Goal: Task Accomplishment & Management: Complete application form

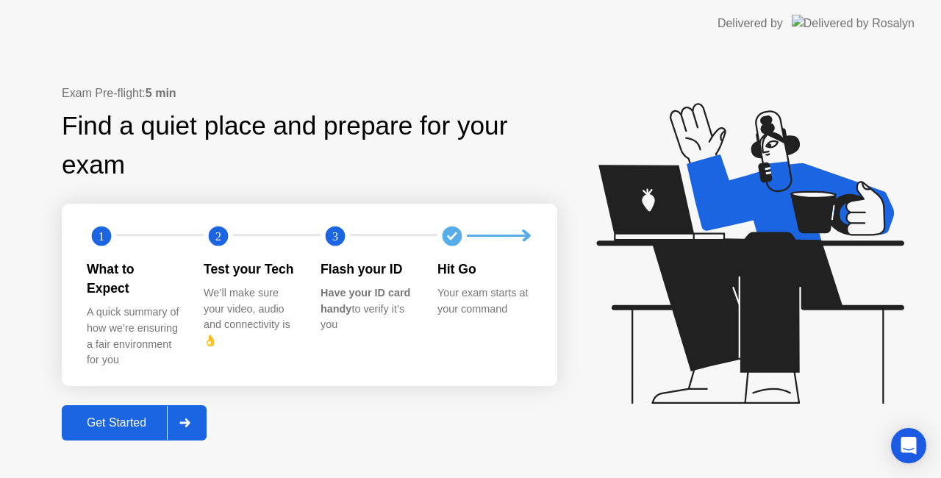
click at [148, 416] on div "Get Started" at bounding box center [116, 422] width 101 height 13
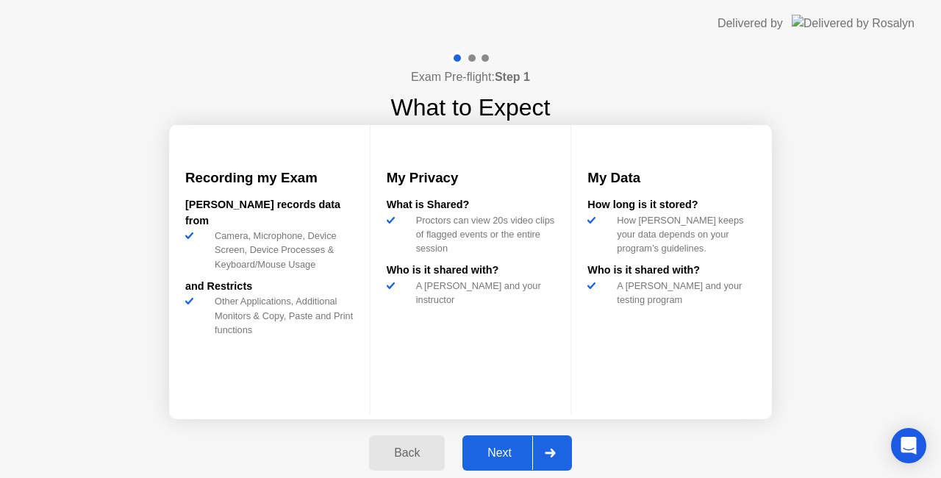
click at [509, 459] on div "Next" at bounding box center [499, 452] width 65 height 13
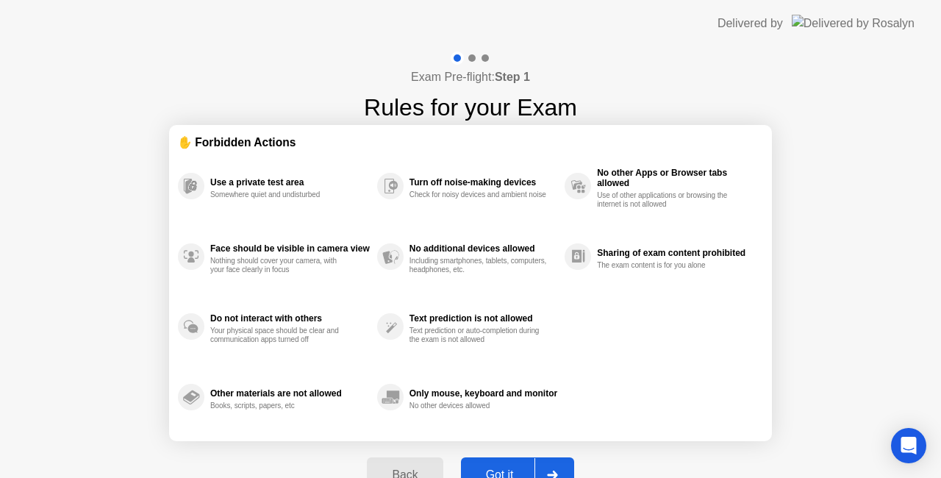
click at [509, 459] on button "Got it" at bounding box center [517, 474] width 113 height 35
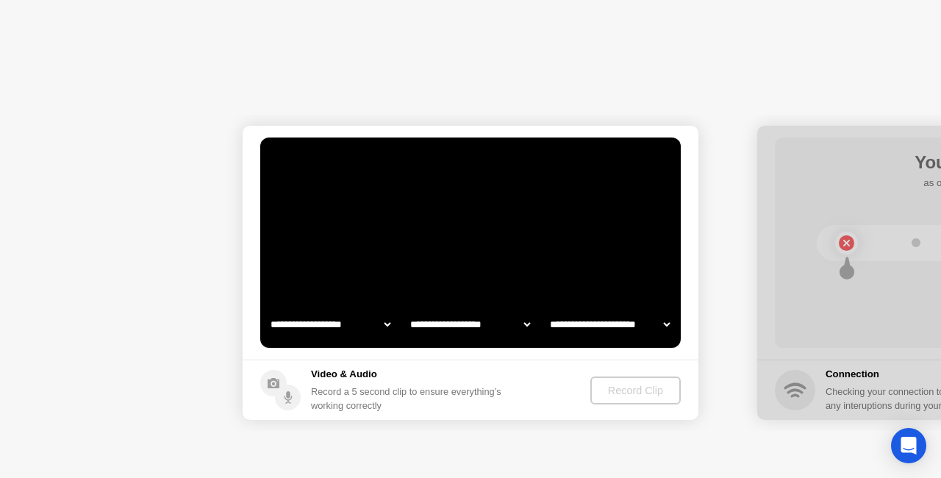
select select "**********"
select select "*******"
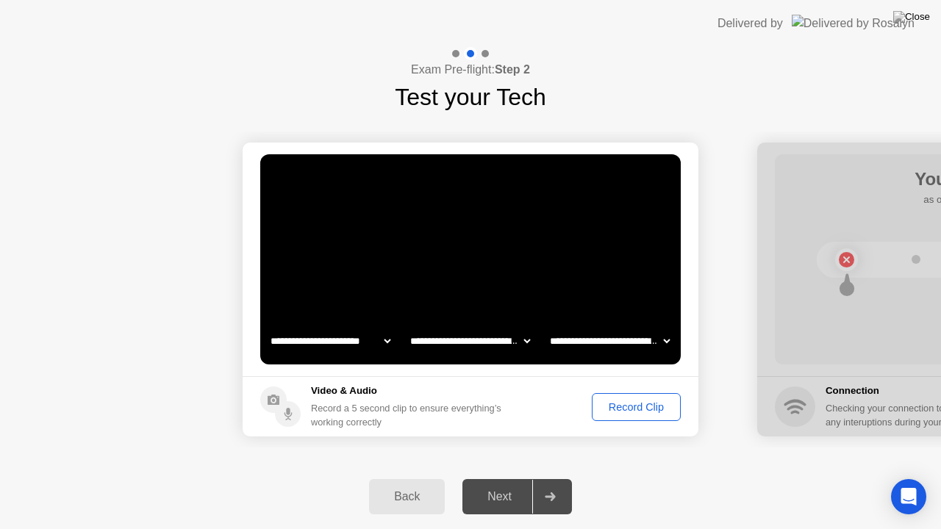
click at [637, 403] on div "Record Clip" at bounding box center [636, 407] width 79 height 12
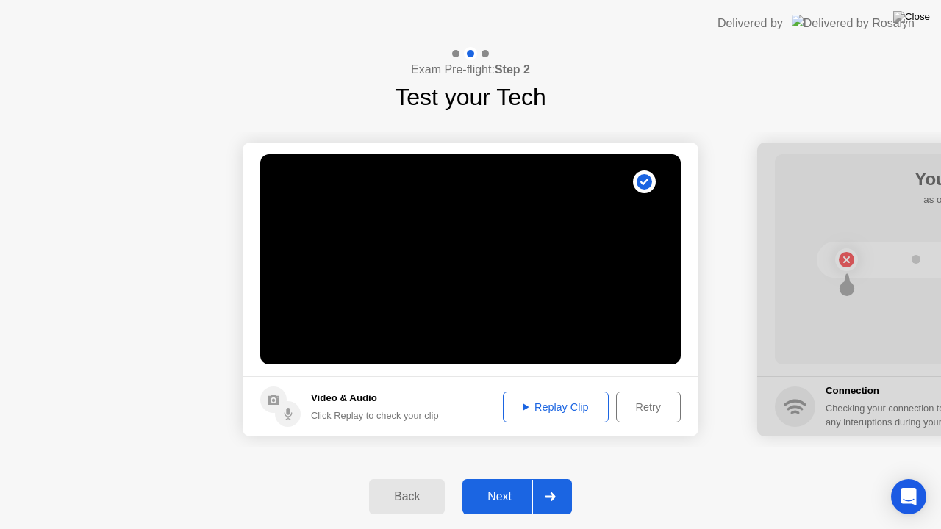
click at [510, 477] on div "Next" at bounding box center [499, 496] width 65 height 13
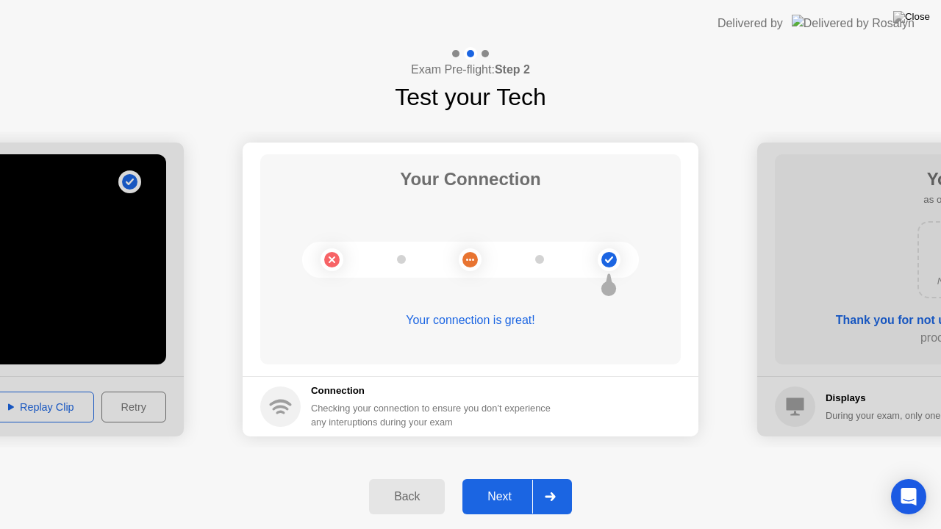
click at [495, 477] on div "Next" at bounding box center [499, 496] width 65 height 13
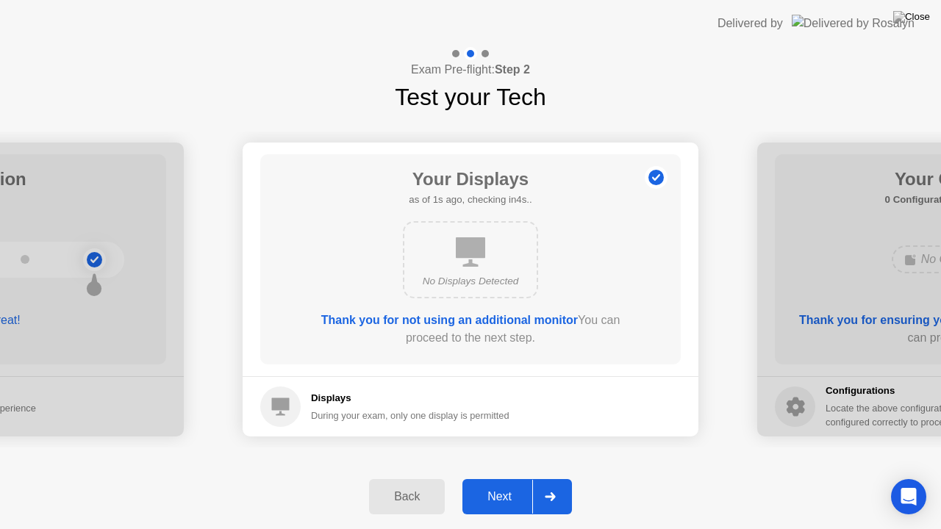
click at [495, 477] on div "Next" at bounding box center [499, 496] width 65 height 13
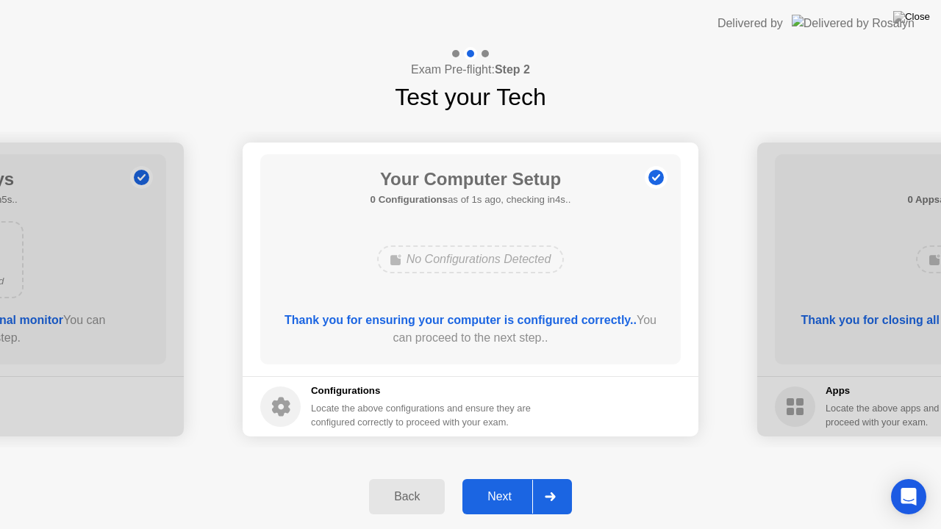
click at [500, 477] on button "Next" at bounding box center [517, 496] width 110 height 35
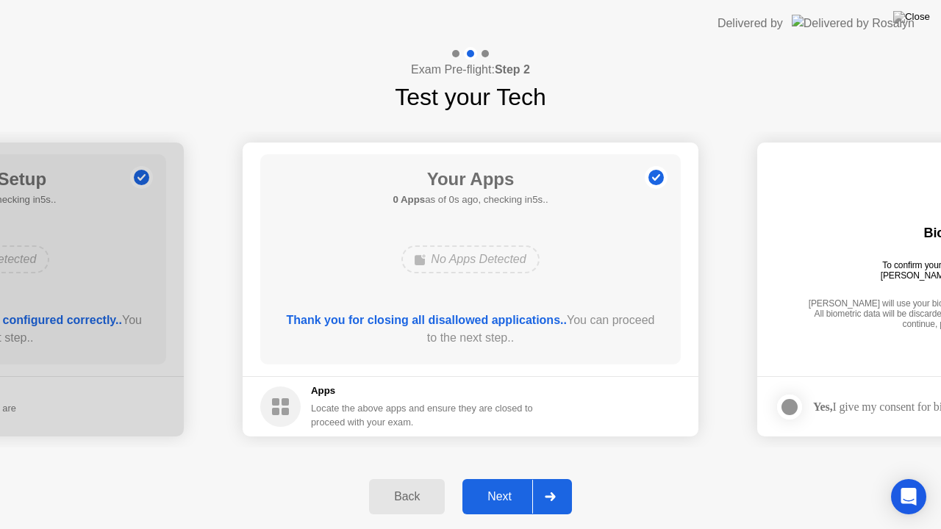
click at [500, 477] on button "Next" at bounding box center [517, 496] width 110 height 35
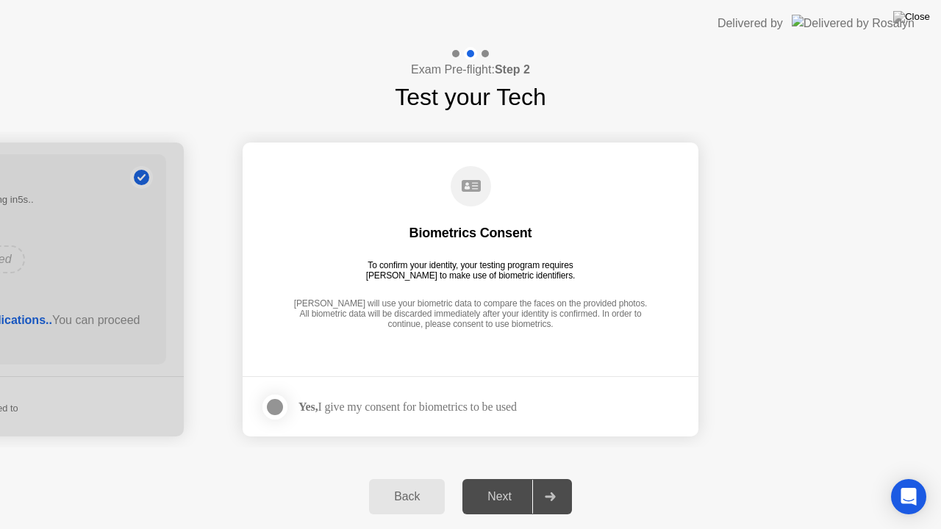
click at [270, 409] on div at bounding box center [275, 407] width 18 height 18
click at [506, 477] on button "Next" at bounding box center [517, 496] width 110 height 35
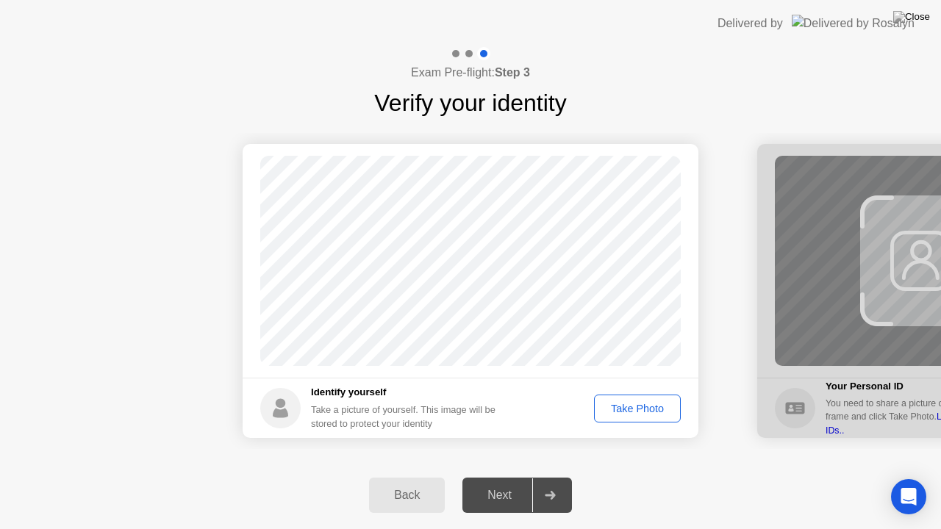
click at [653, 411] on div "Take Photo" at bounding box center [637, 409] width 76 height 12
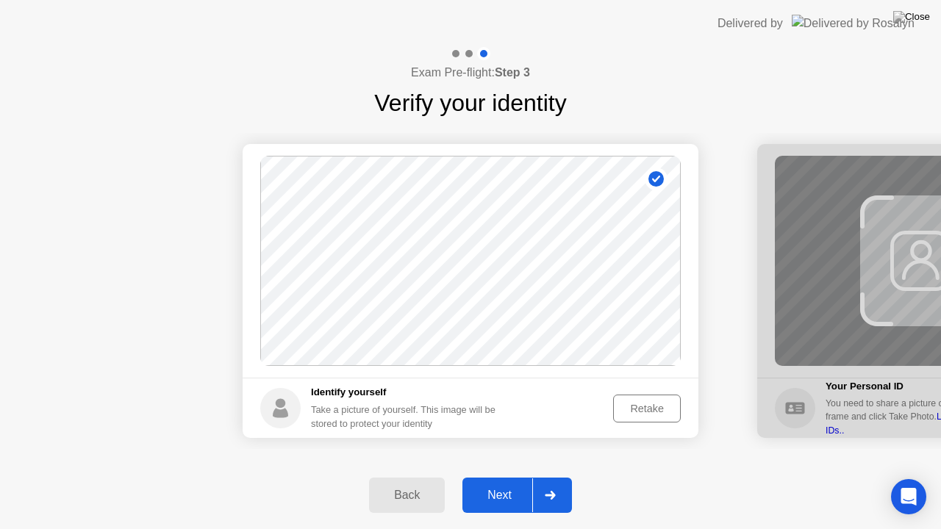
click at [517, 477] on div "Next" at bounding box center [499, 495] width 65 height 13
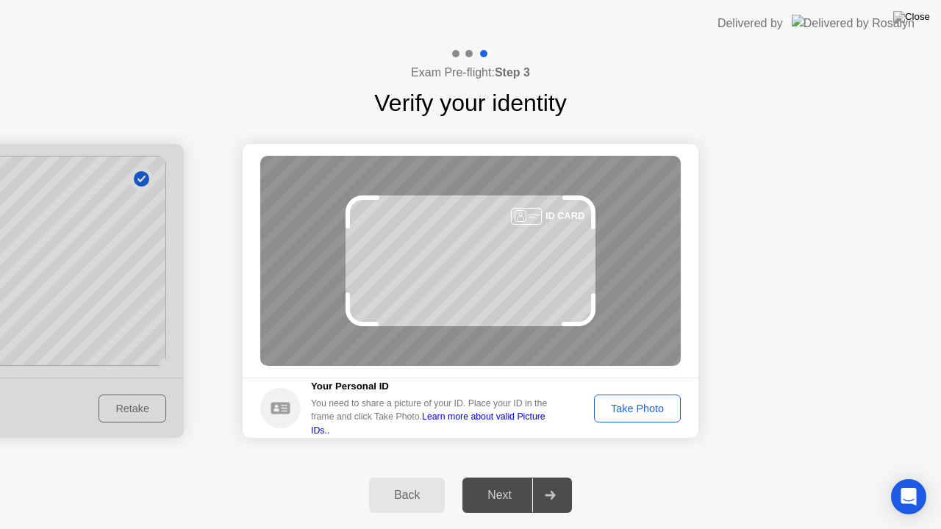
click at [626, 408] on div "Take Photo" at bounding box center [637, 409] width 76 height 12
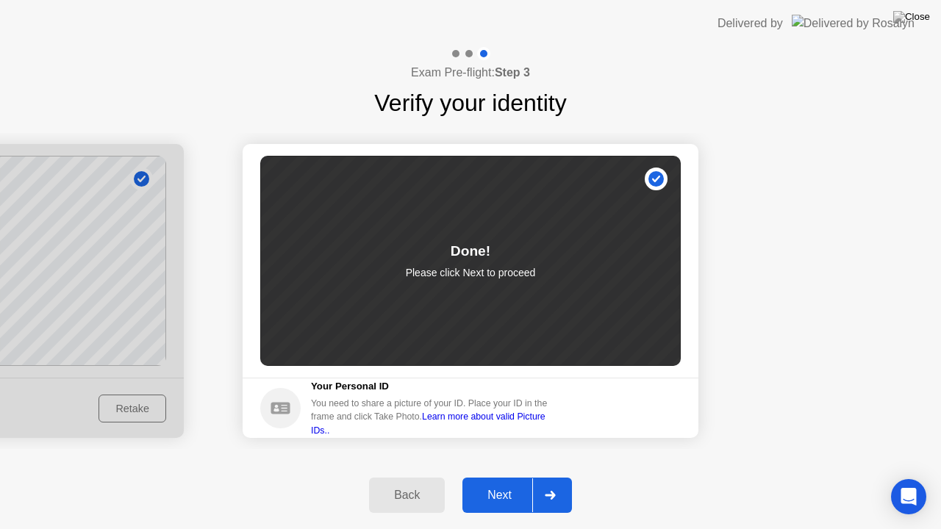
click at [526, 477] on div "Next" at bounding box center [499, 495] width 65 height 13
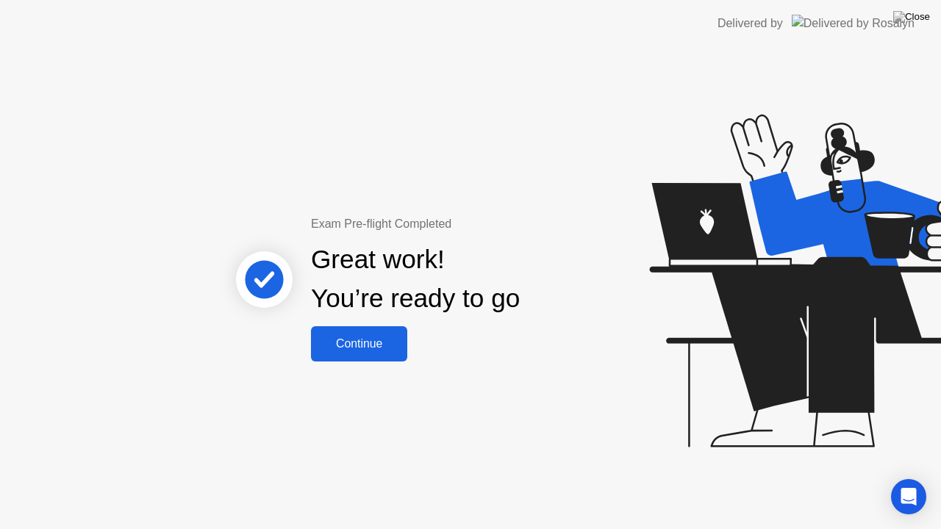
click at [400, 340] on div "Continue" at bounding box center [358, 343] width 87 height 13
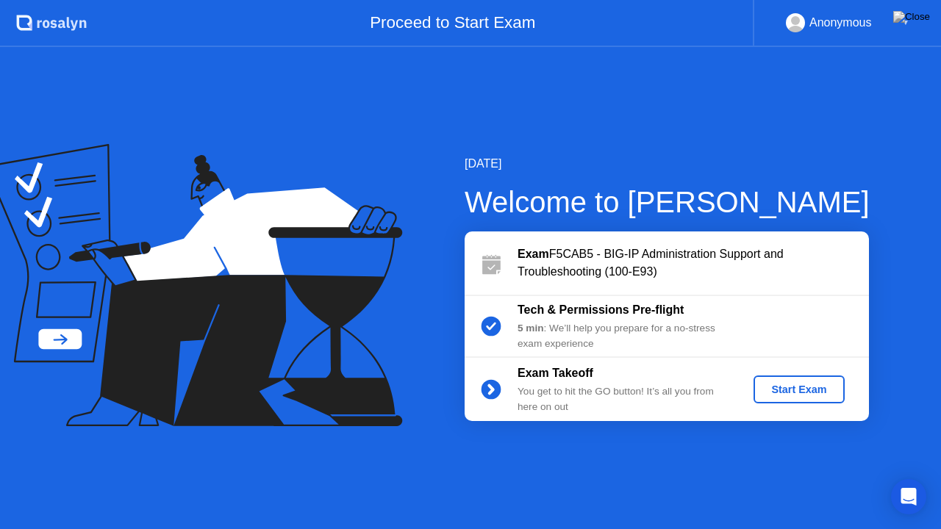
click at [789, 392] on div "Start Exam" at bounding box center [798, 390] width 79 height 12
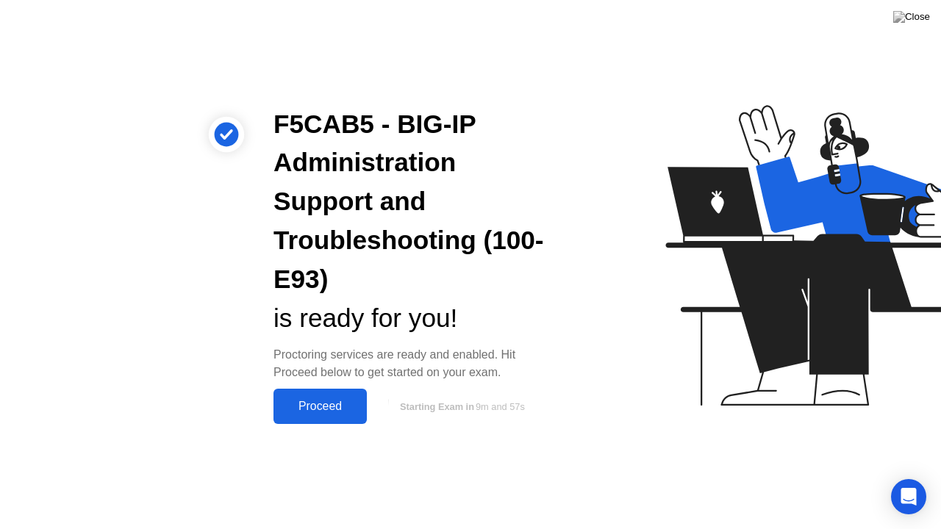
click at [362, 395] on button "Proceed" at bounding box center [319, 406] width 93 height 35
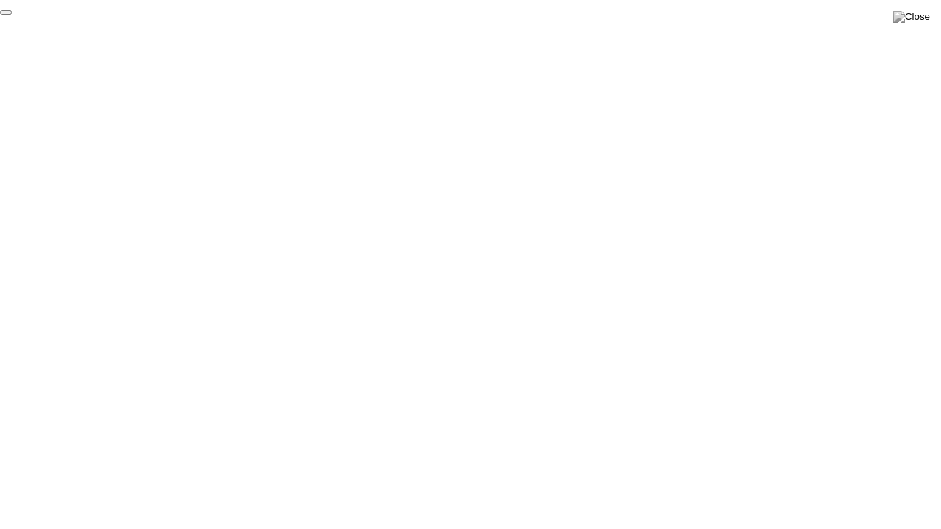
click div "End Proctoring Session"
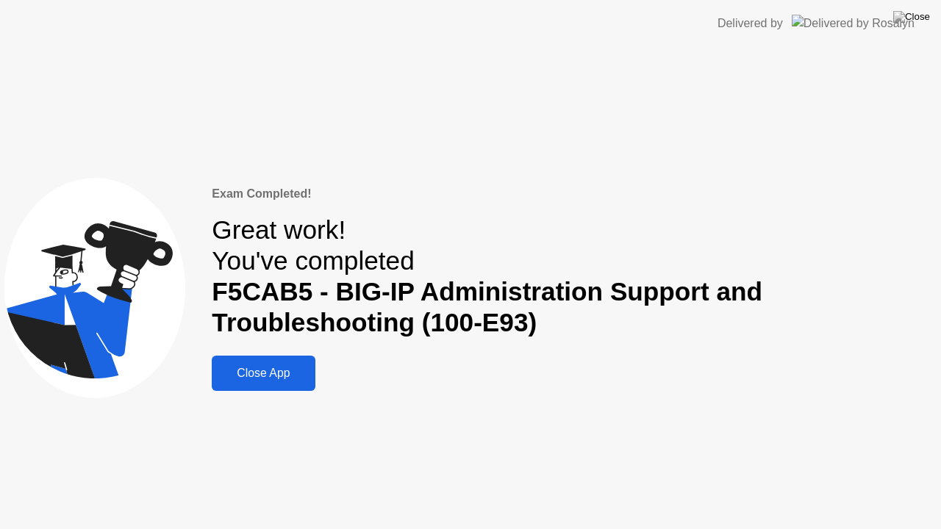
click at [289, 372] on div "Close App" at bounding box center [263, 373] width 94 height 13
